Goal: Task Accomplishment & Management: Use online tool/utility

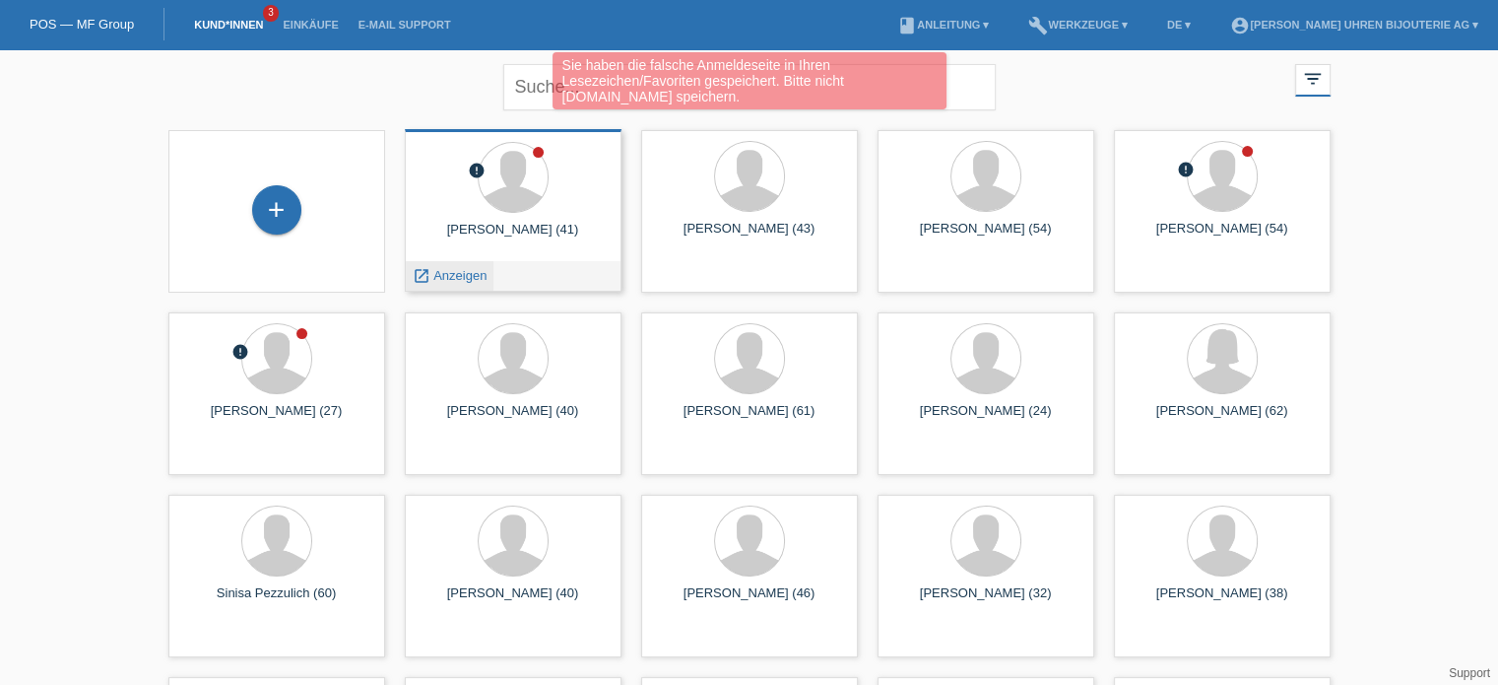
click at [444, 274] on span "Anzeigen" at bounding box center [459, 275] width 53 height 15
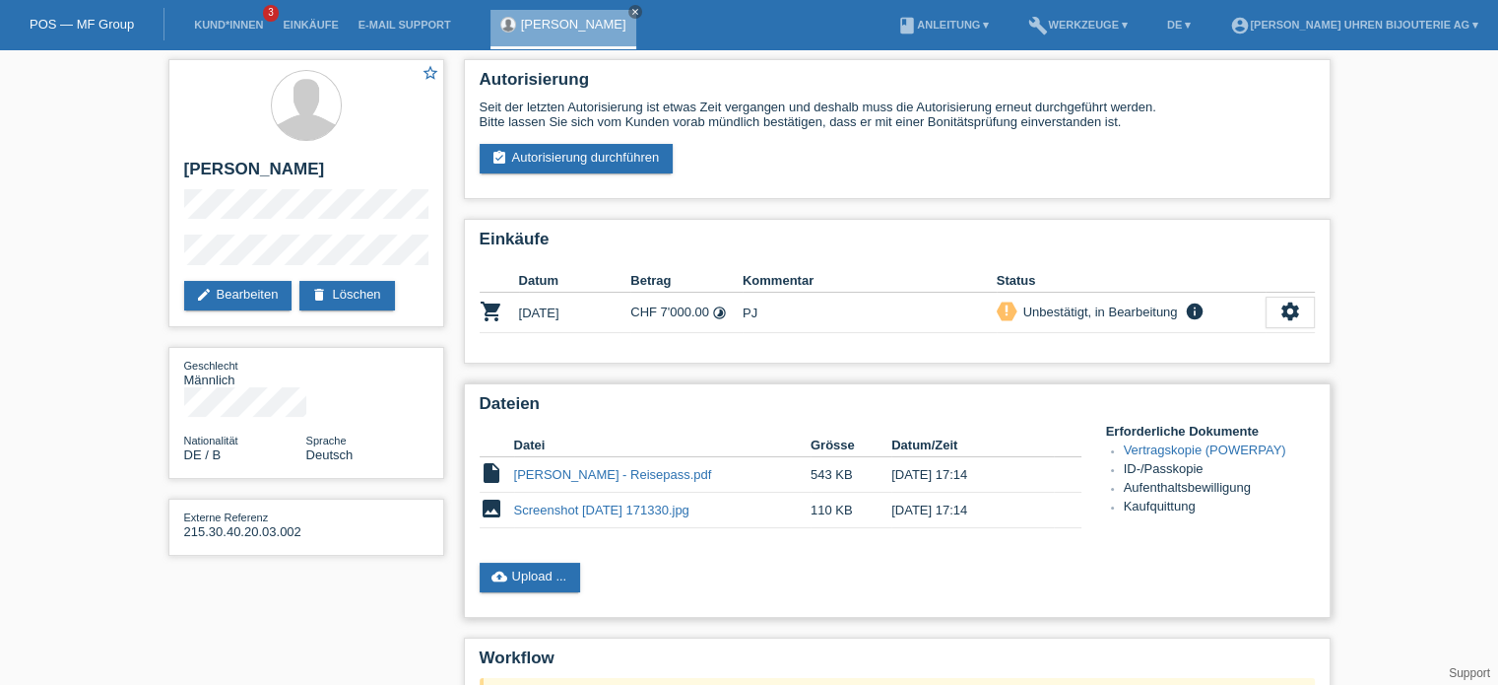
click at [621, 468] on link "[PERSON_NAME] - Reisepass.pdf" at bounding box center [613, 474] width 198 height 15
click at [555, 579] on link "cloud_upload Upload ..." at bounding box center [530, 577] width 101 height 30
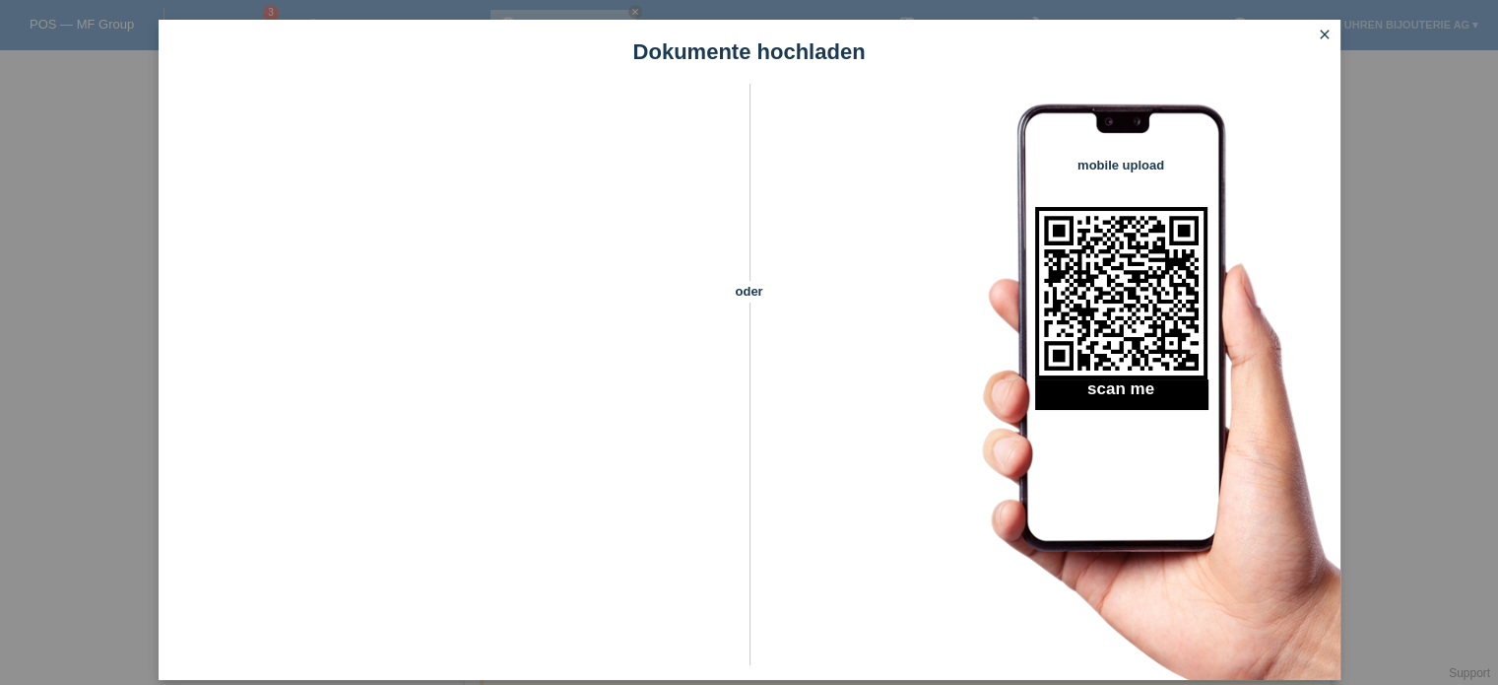
click at [1322, 33] on icon "close" at bounding box center [1325, 35] width 16 height 16
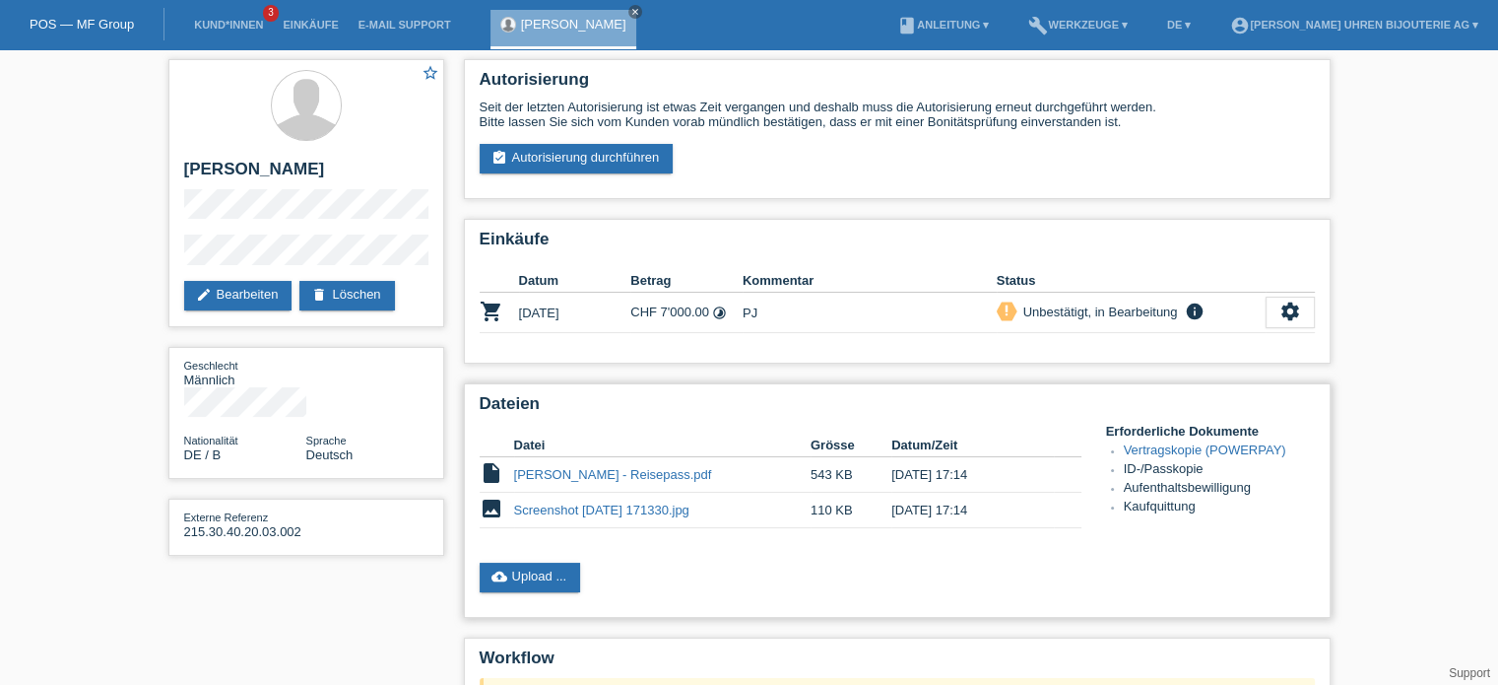
click at [559, 505] on link "Screenshot [DATE] 171330.jpg" at bounding box center [601, 509] width 175 height 15
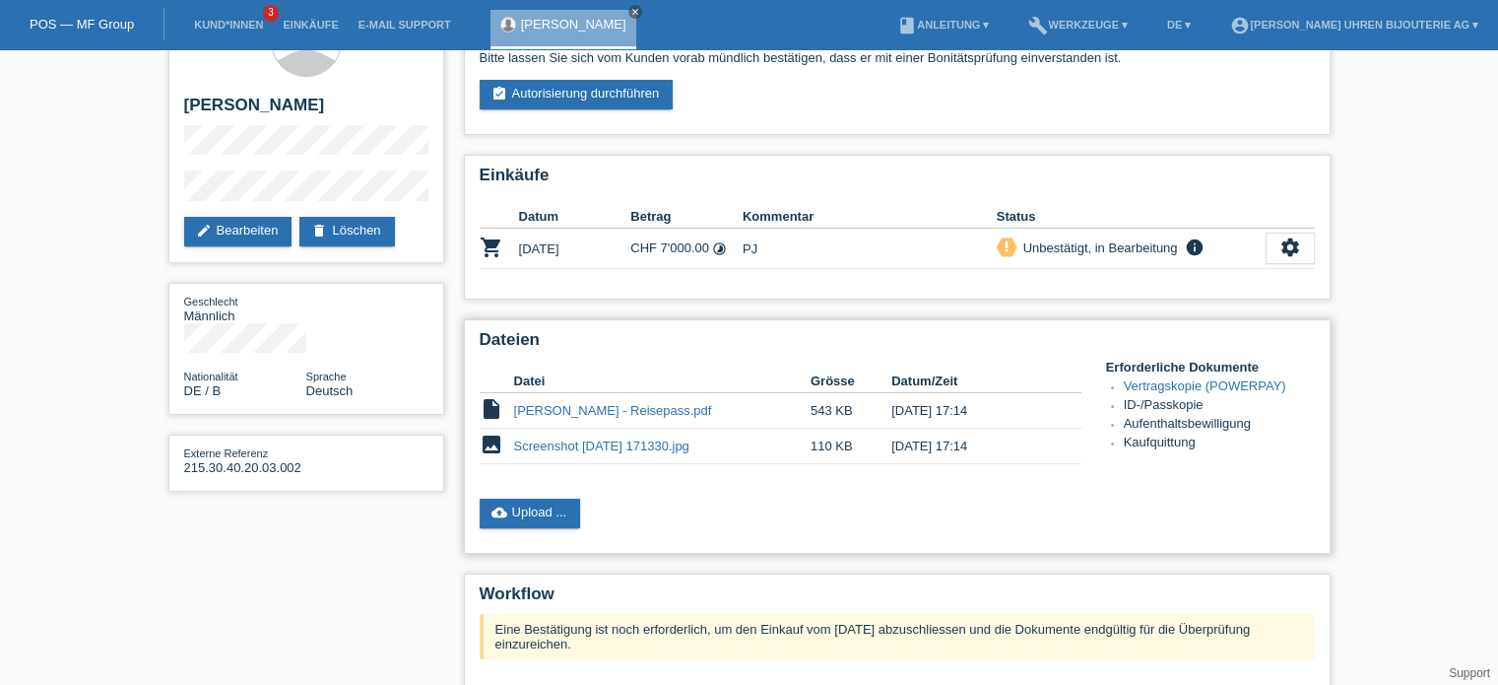
scroll to position [98, 0]
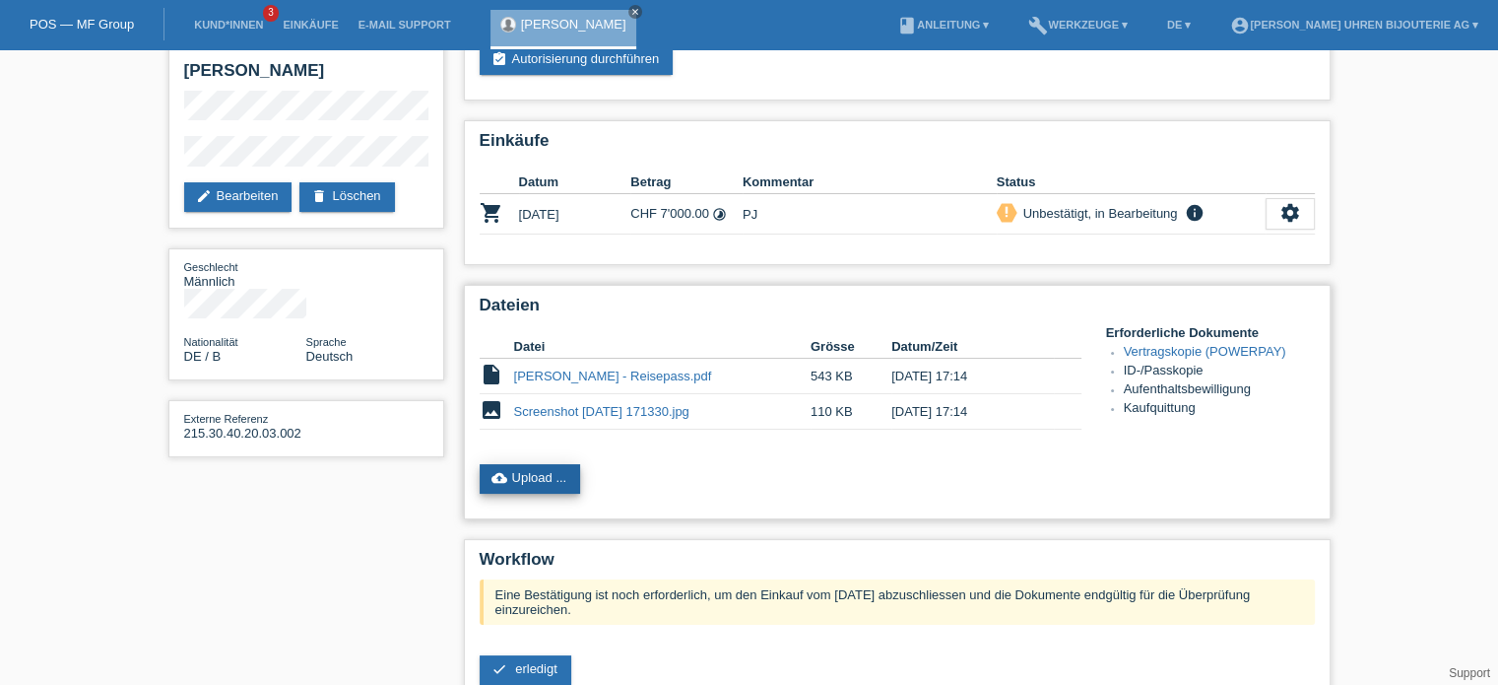
click at [520, 480] on link "cloud_upload Upload ..." at bounding box center [530, 479] width 101 height 30
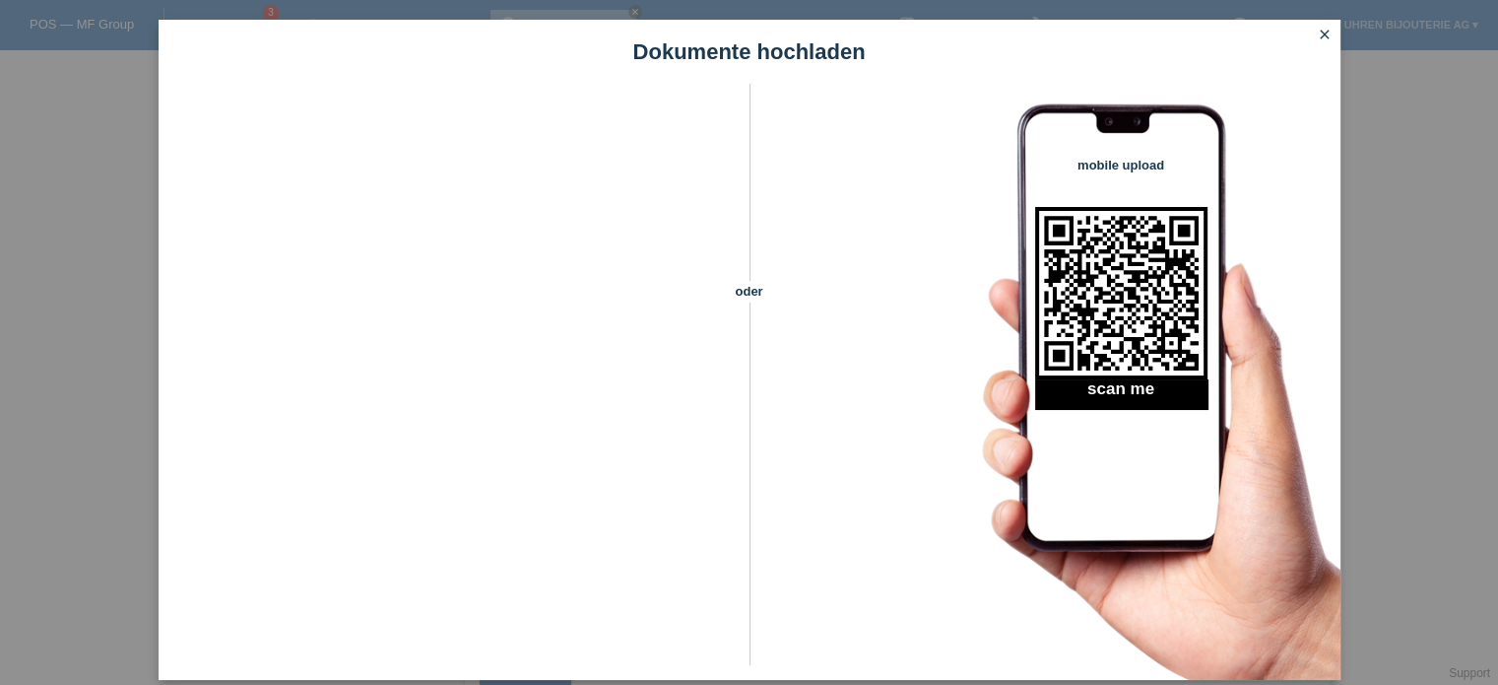
click at [1320, 35] on icon "close" at bounding box center [1325, 35] width 16 height 16
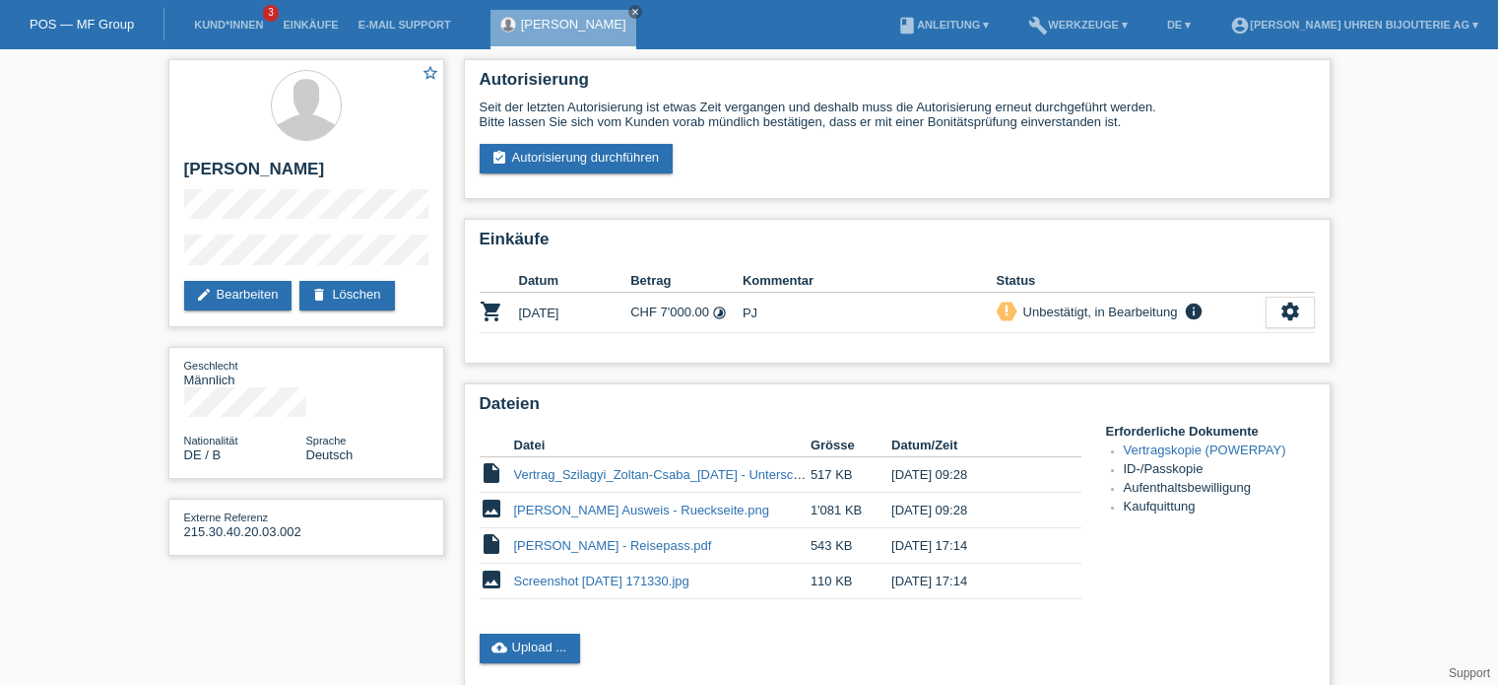
scroll to position [98, 0]
